Goal: Information Seeking & Learning: Learn about a topic

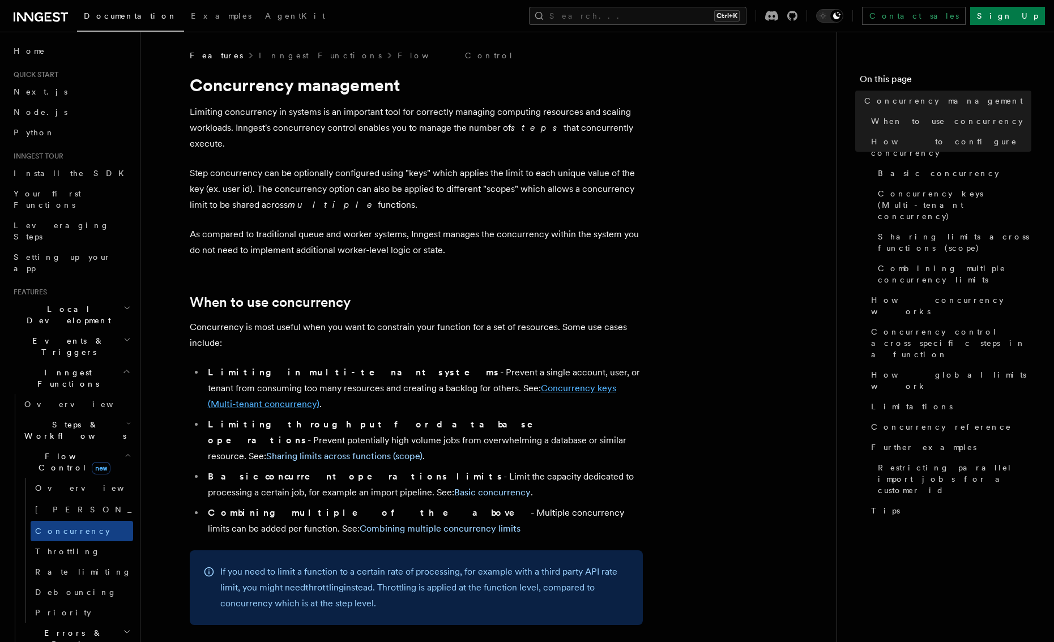
click at [458, 383] on link "Concurrency keys (Multi-tenant concurrency)" at bounding box center [412, 396] width 408 height 27
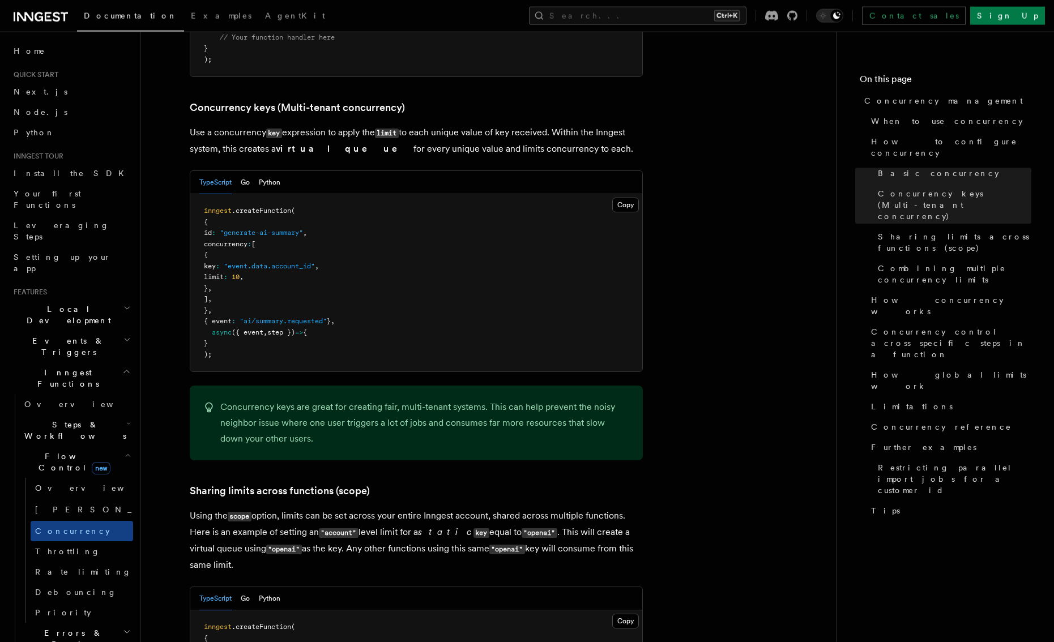
scroll to position [983, 0]
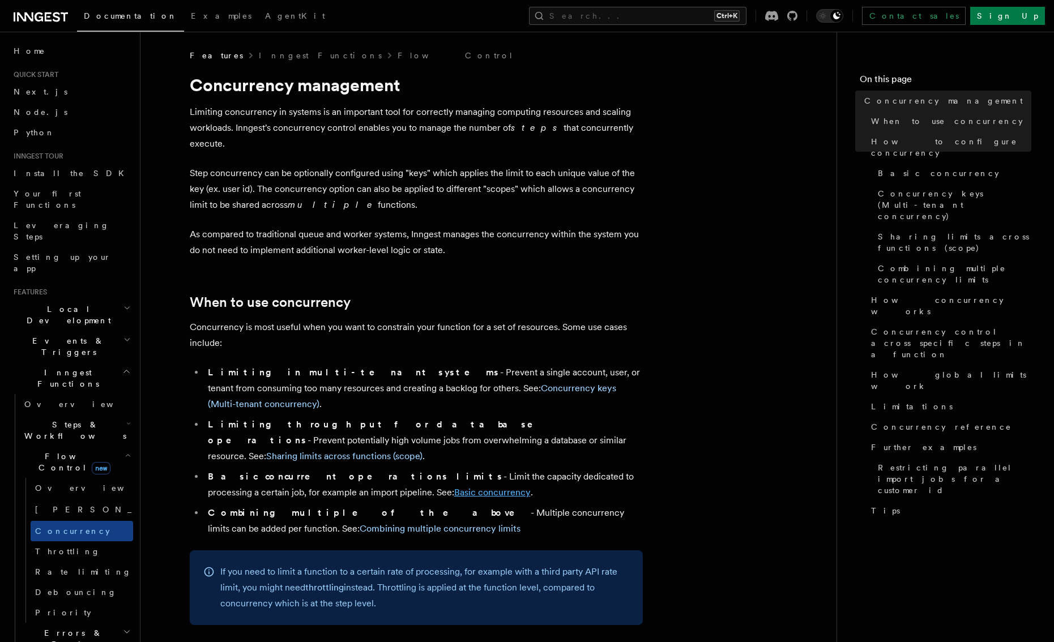
click at [454, 487] on link "Basic concurrency" at bounding box center [492, 492] width 76 height 11
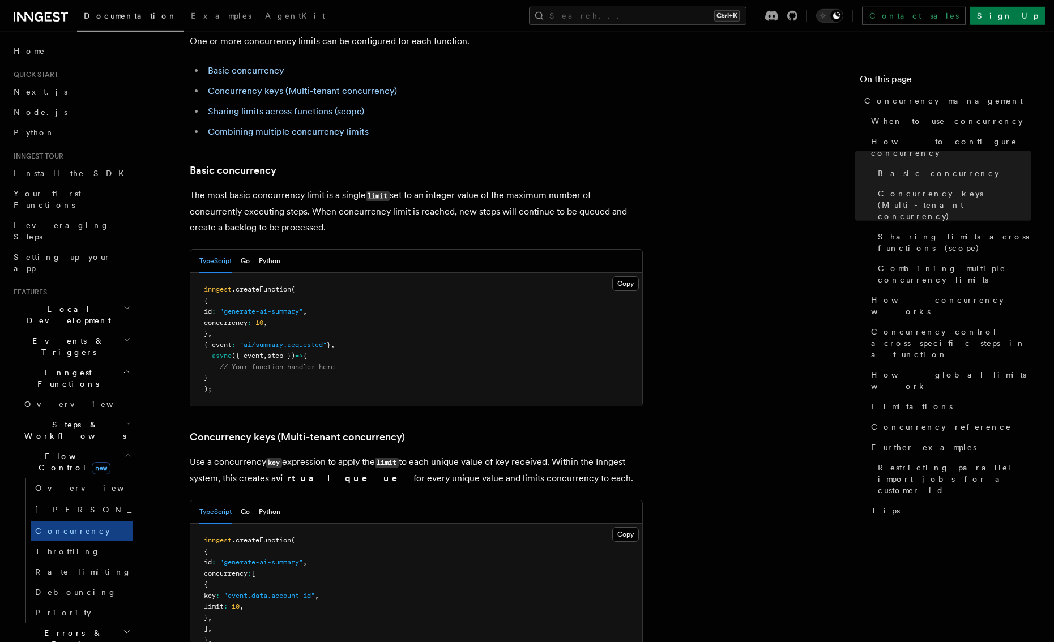
scroll to position [631, 0]
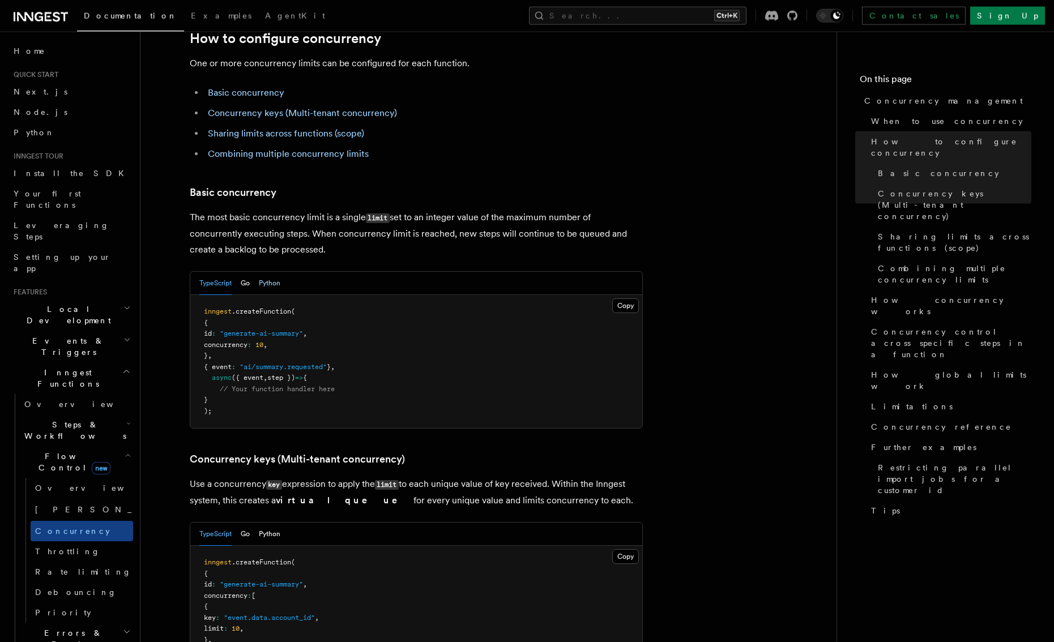
click at [268, 272] on button "Python" at bounding box center [270, 283] width 22 height 23
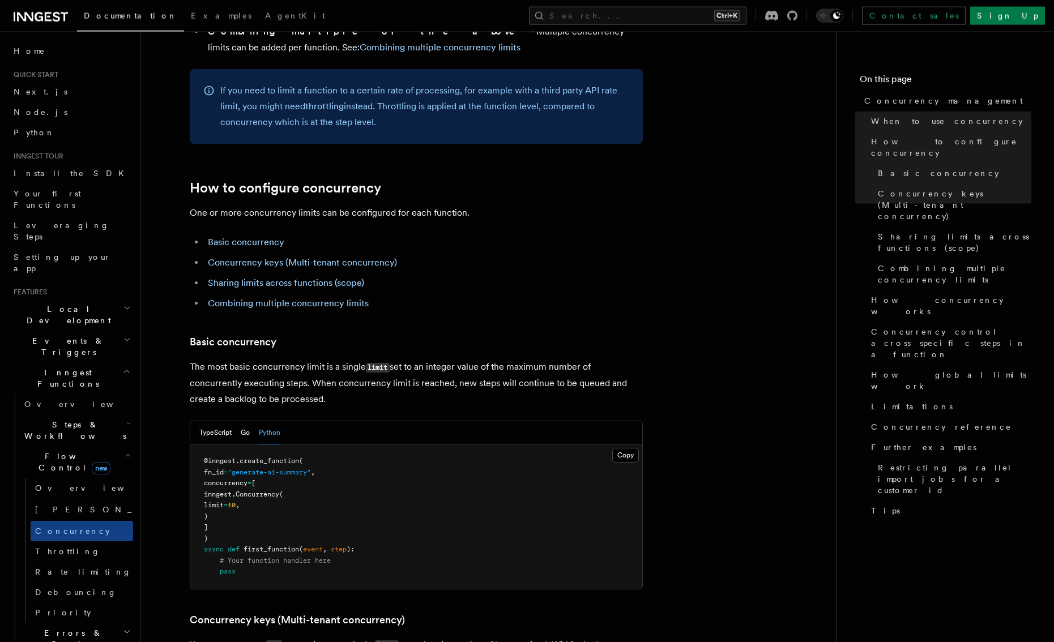
scroll to position [651, 0]
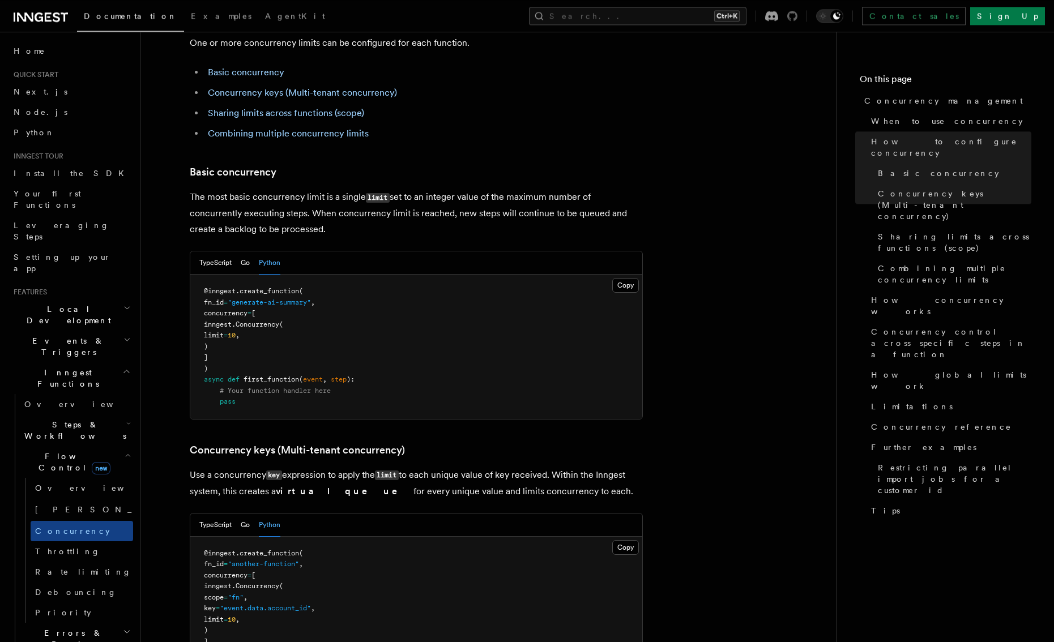
click at [797, 19] on icon at bounding box center [792, 16] width 10 height 10
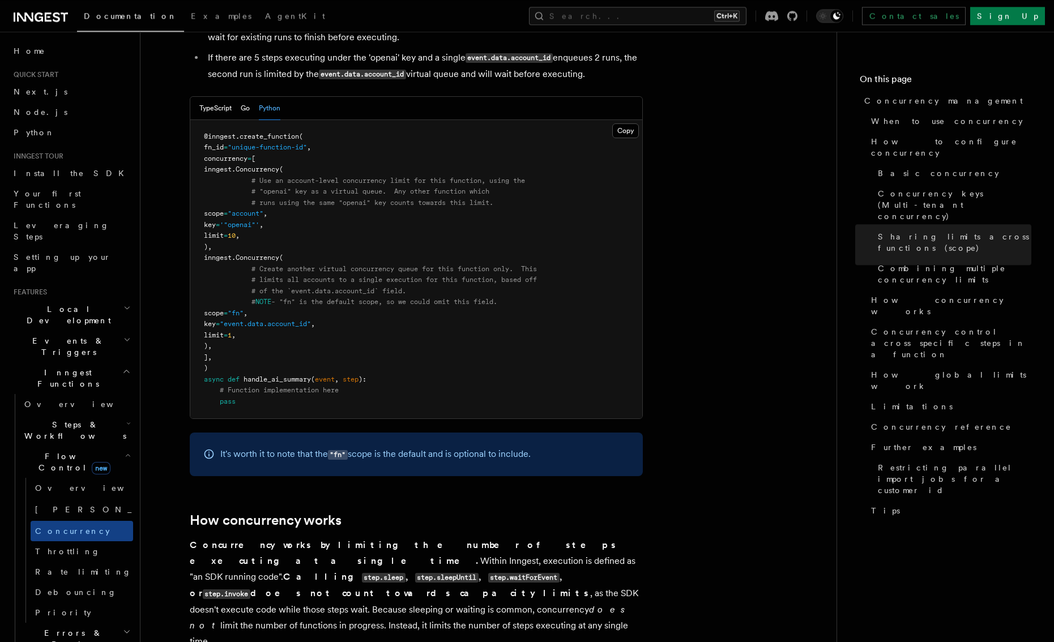
scroll to position [1911, 0]
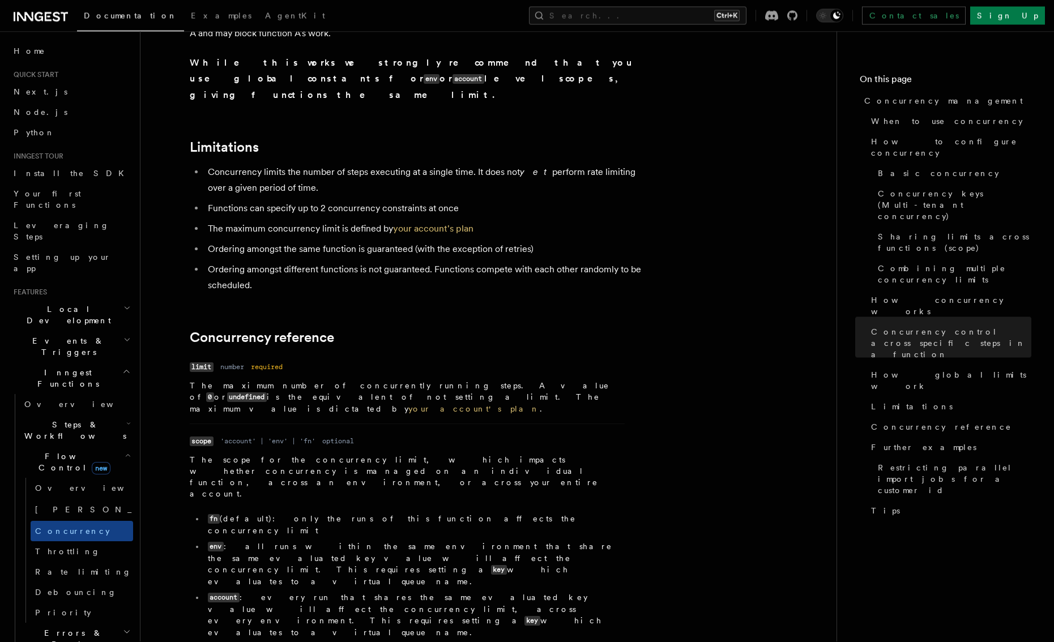
scroll to position [3621, 0]
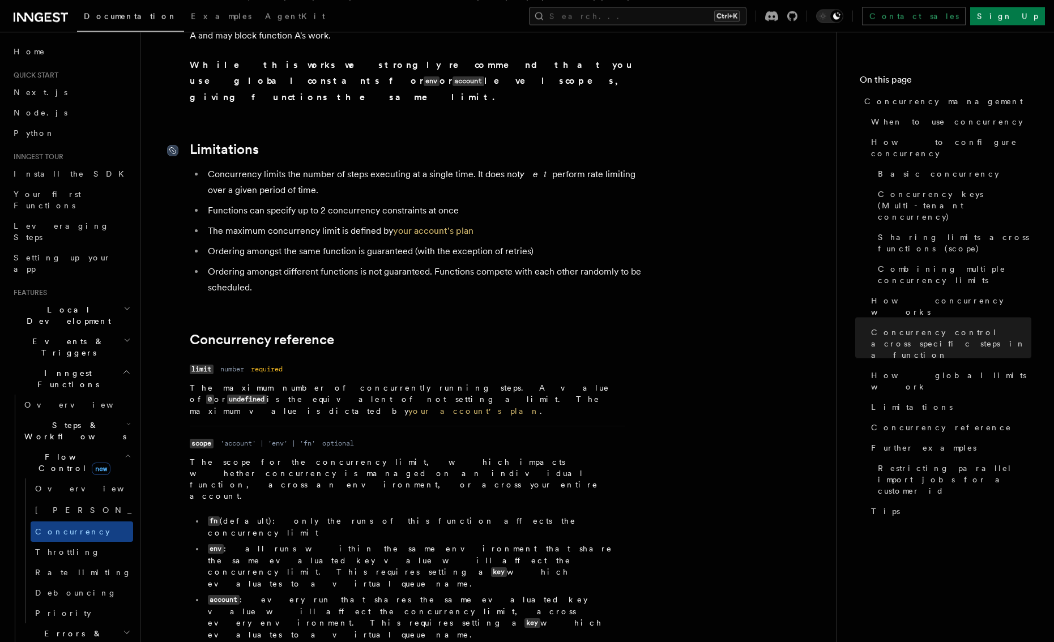
click at [169, 145] on icon at bounding box center [172, 150] width 11 height 11
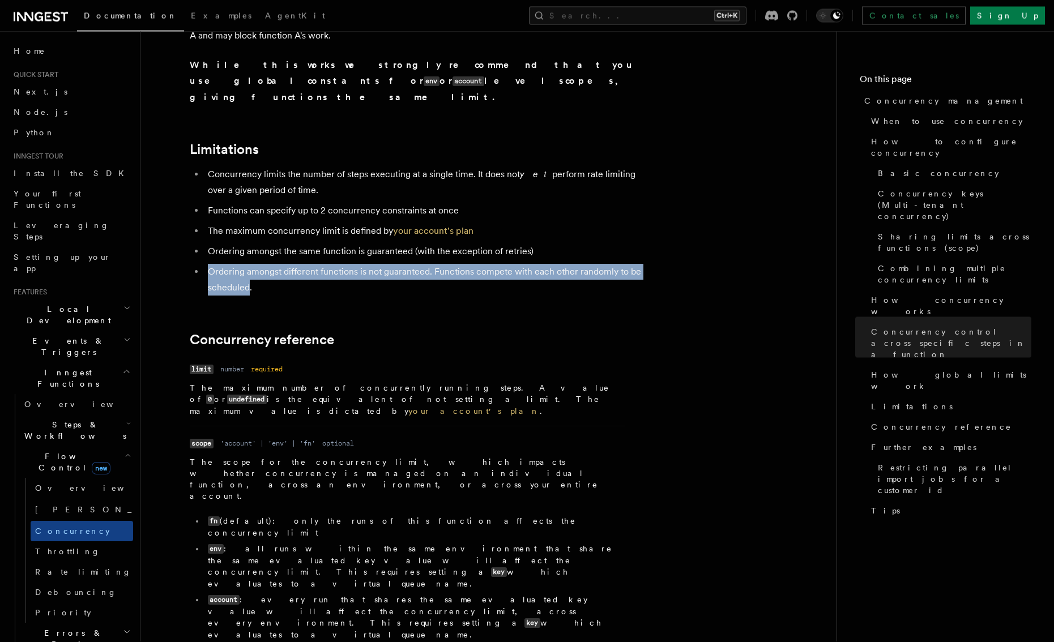
drag, startPoint x: 229, startPoint y: 198, endPoint x: 207, endPoint y: 189, distance: 24.2
click at [207, 264] on li "Ordering amongst different functions is not guaranteed. Functions compete with …" at bounding box center [423, 280] width 438 height 32
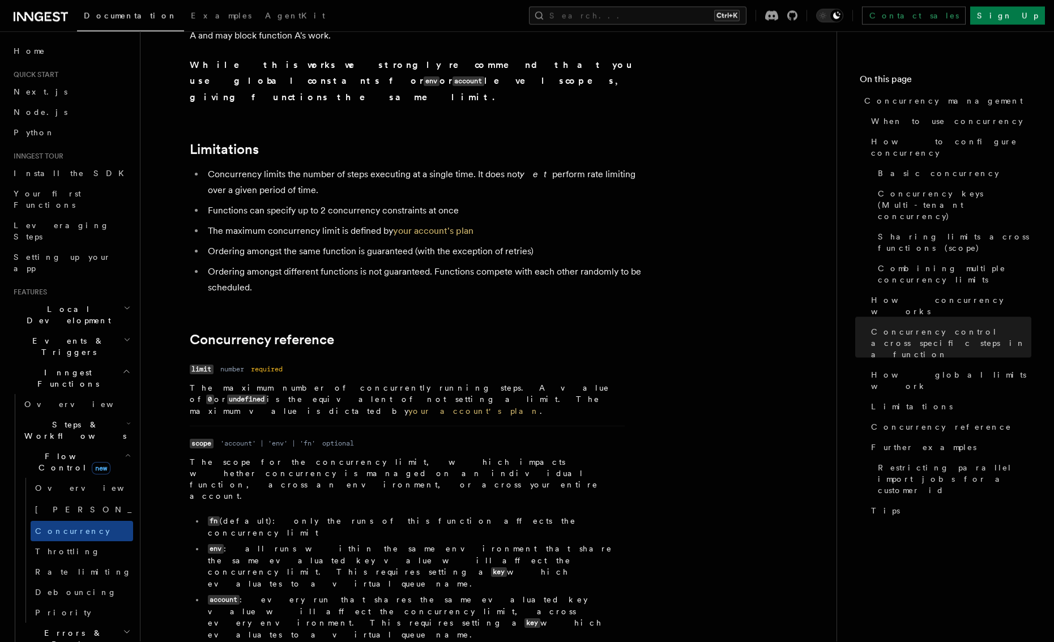
click at [275, 264] on li "Ordering amongst different functions is not guaranteed. Functions compete with …" at bounding box center [423, 280] width 438 height 32
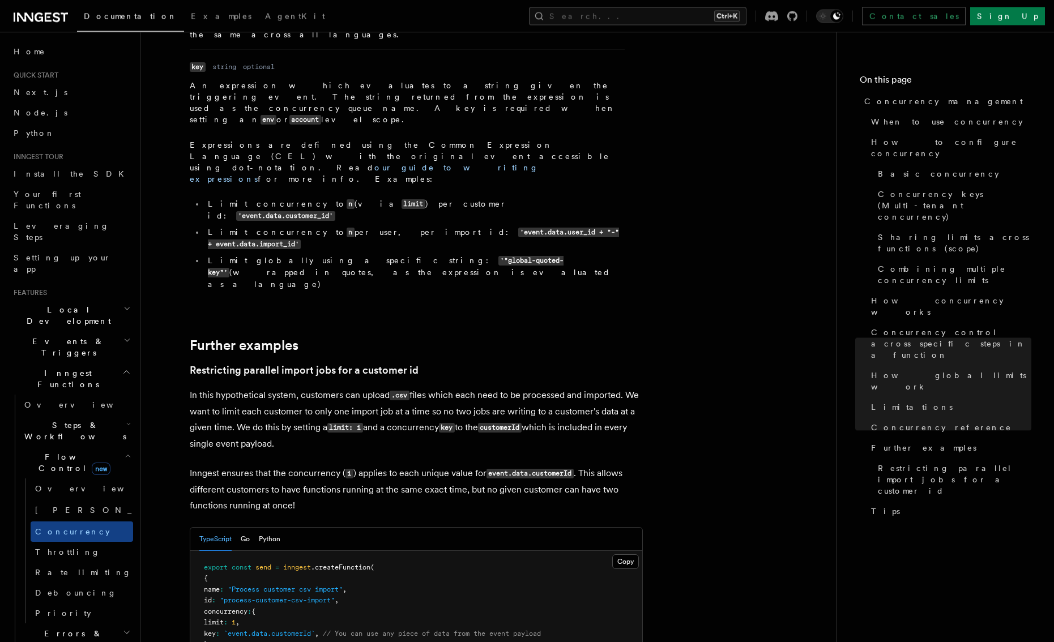
scroll to position [4445, 0]
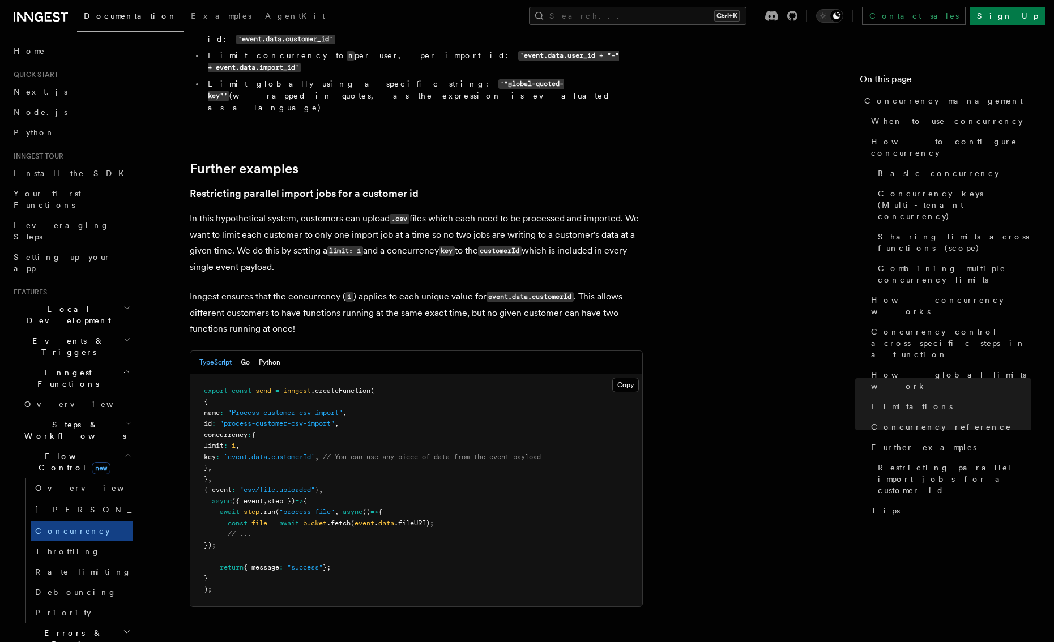
drag, startPoint x: 226, startPoint y: 315, endPoint x: 194, endPoint y: 138, distance: 180.2
click at [194, 374] on pre "export const send = inngest .createFunction ( { name : "Process customer csv im…" at bounding box center [416, 490] width 452 height 233
click at [541, 453] on span "// You can use any piece of data from the event payload" at bounding box center [432, 457] width 218 height 8
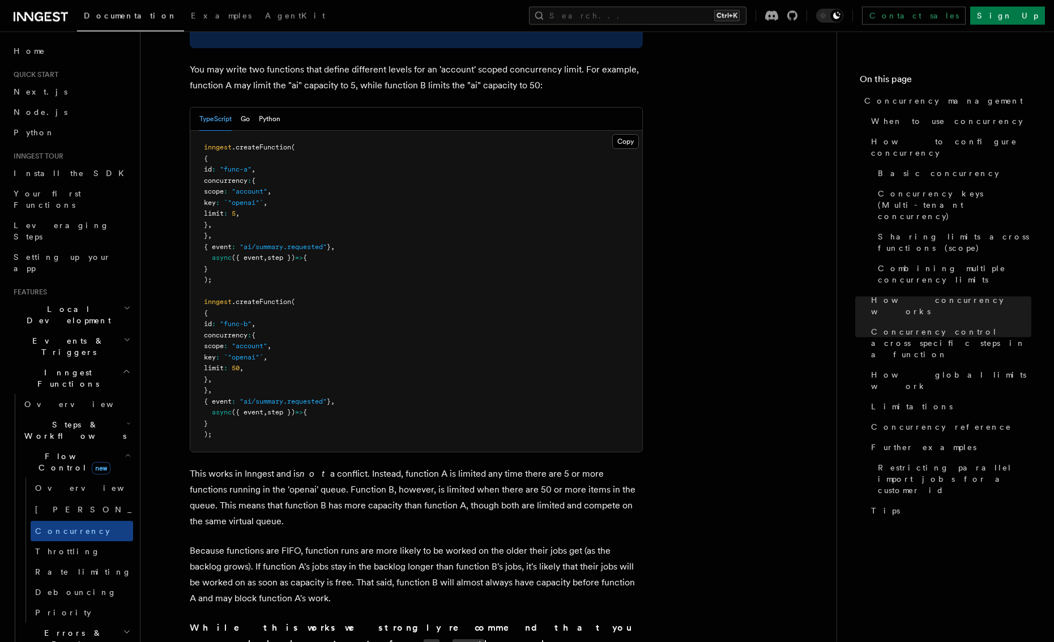
scroll to position [3040, 0]
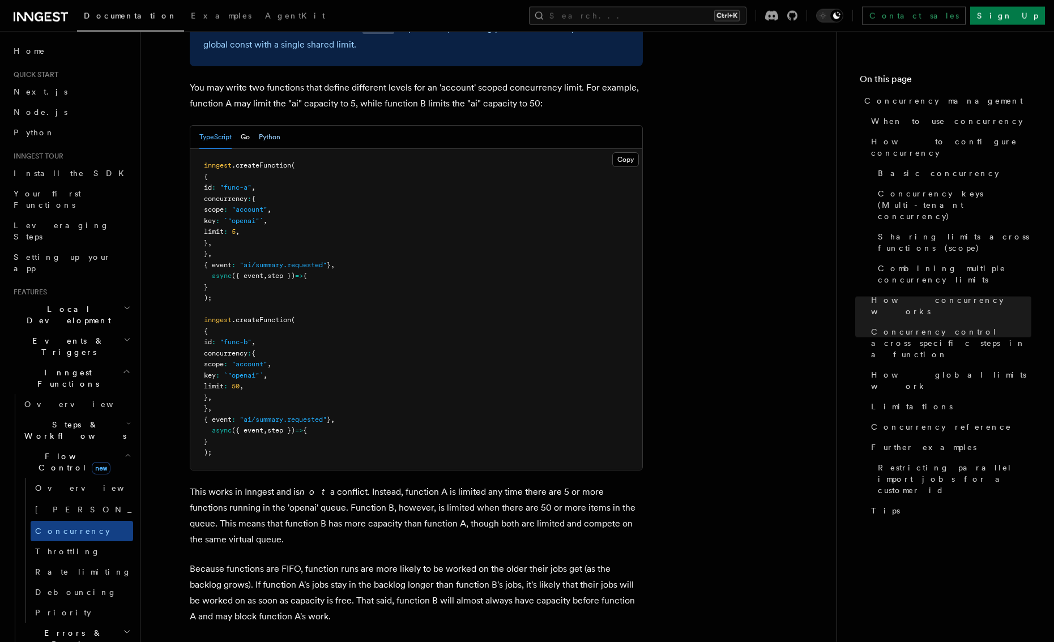
click at [271, 126] on button "Python" at bounding box center [270, 137] width 22 height 23
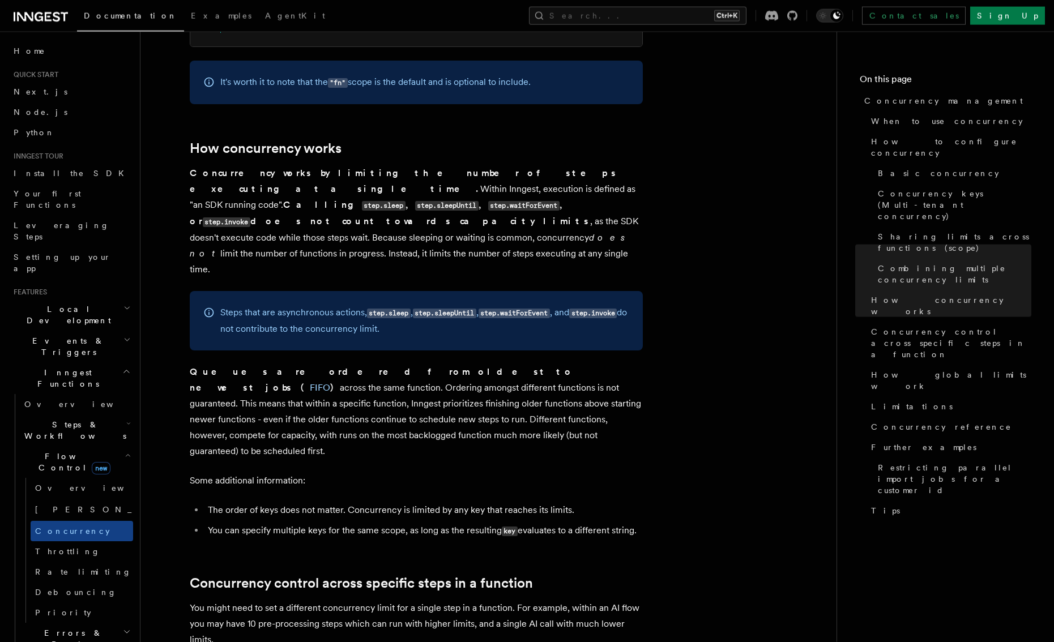
scroll to position [2224, 0]
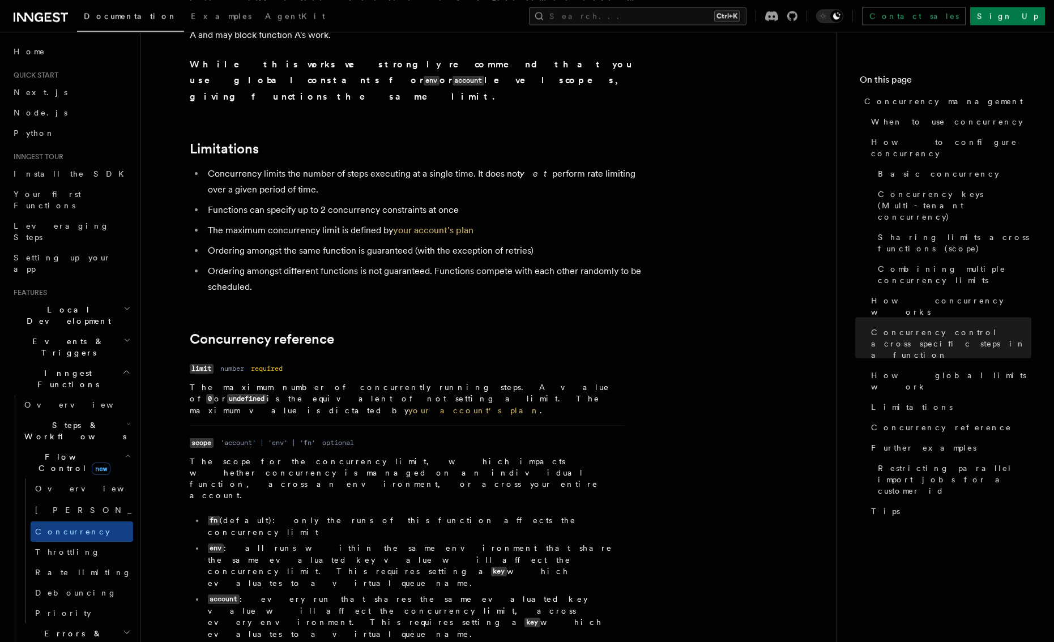
scroll to position [3620, 0]
